Goal: Task Accomplishment & Management: Manage account settings

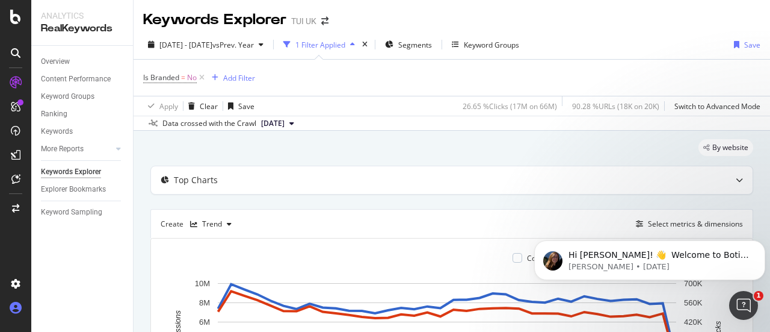
click at [14, 309] on icon at bounding box center [16, 308] width 12 height 12
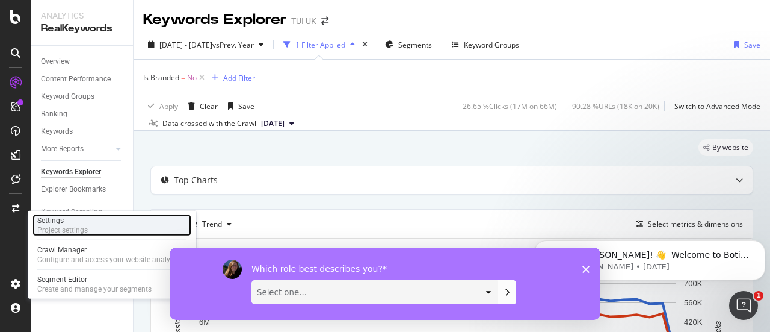
click at [66, 220] on div "Settings" at bounding box center [62, 220] width 51 height 10
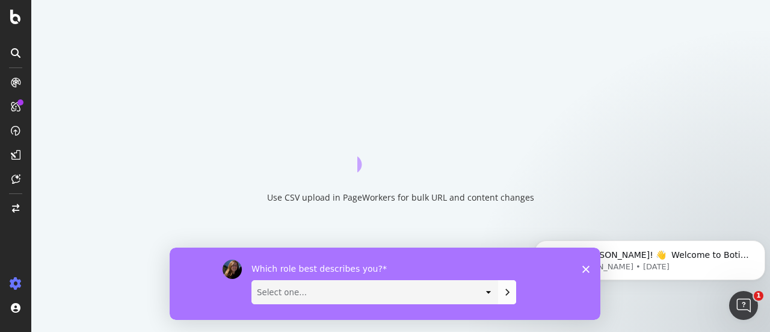
click at [588, 267] on icon "Close survey" at bounding box center [586, 268] width 7 height 7
